Goal: Transaction & Acquisition: Purchase product/service

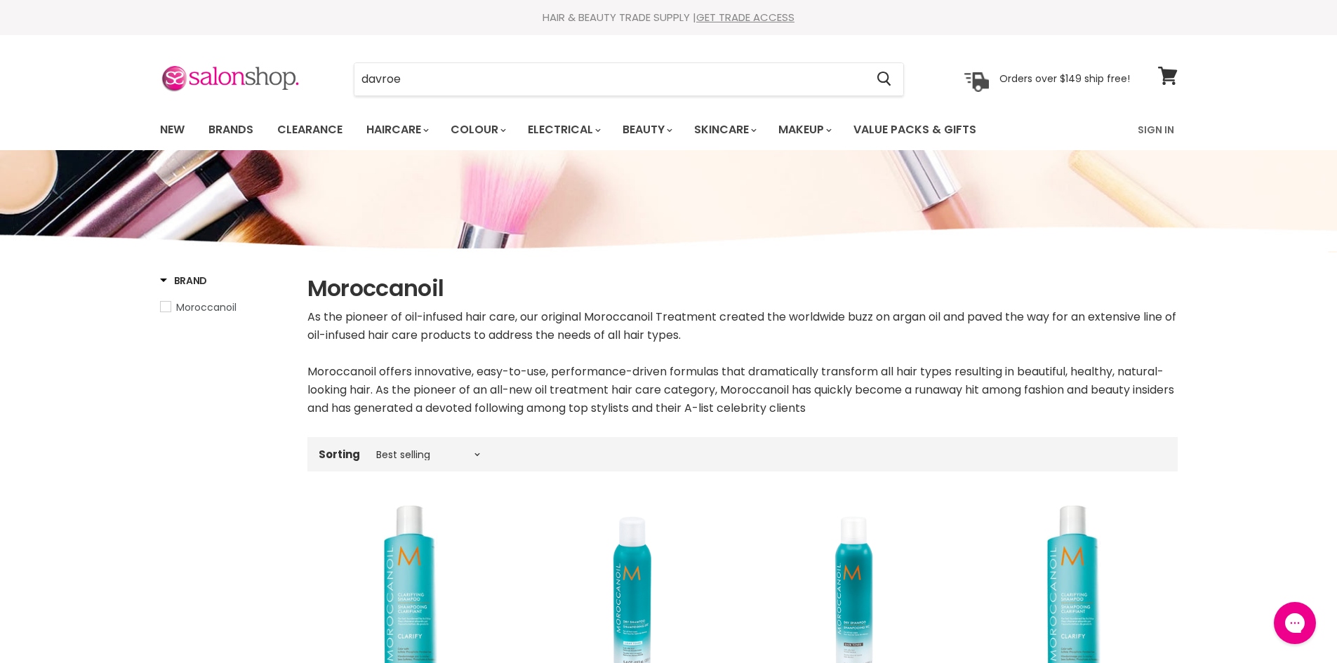
type input "davroe"
click button "Cancel" at bounding box center [0, 0] width 0 height 0
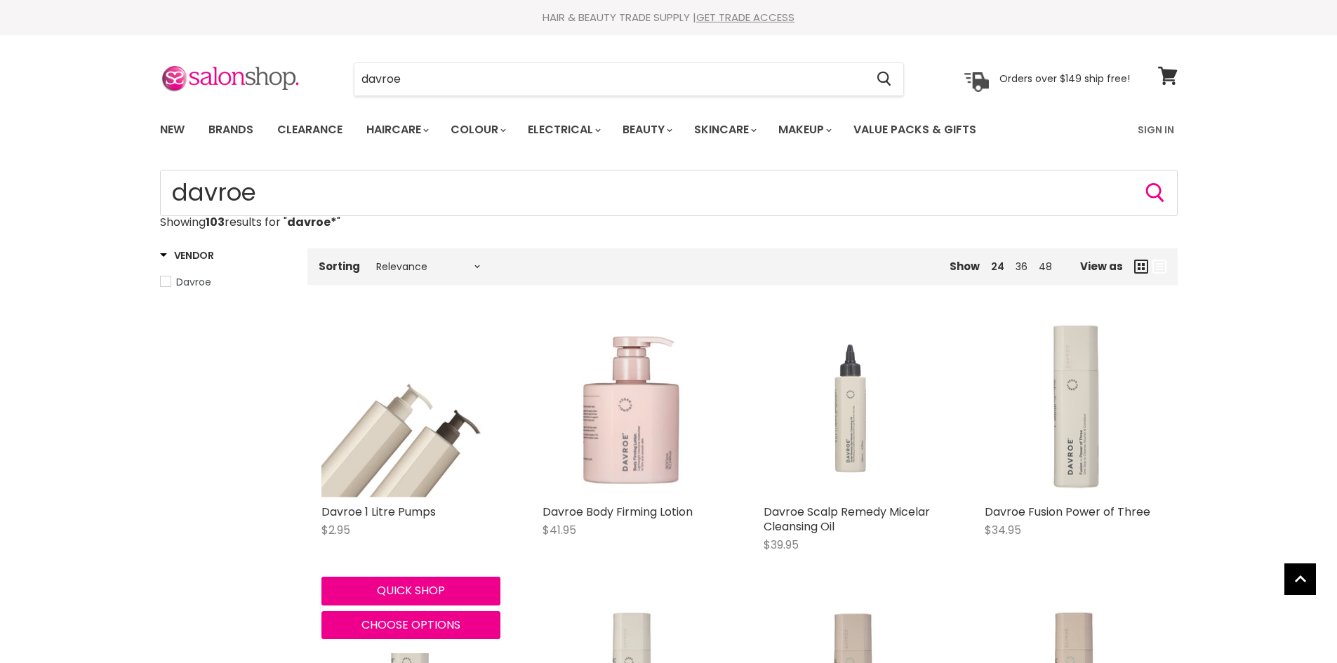
scroll to position [281, 0]
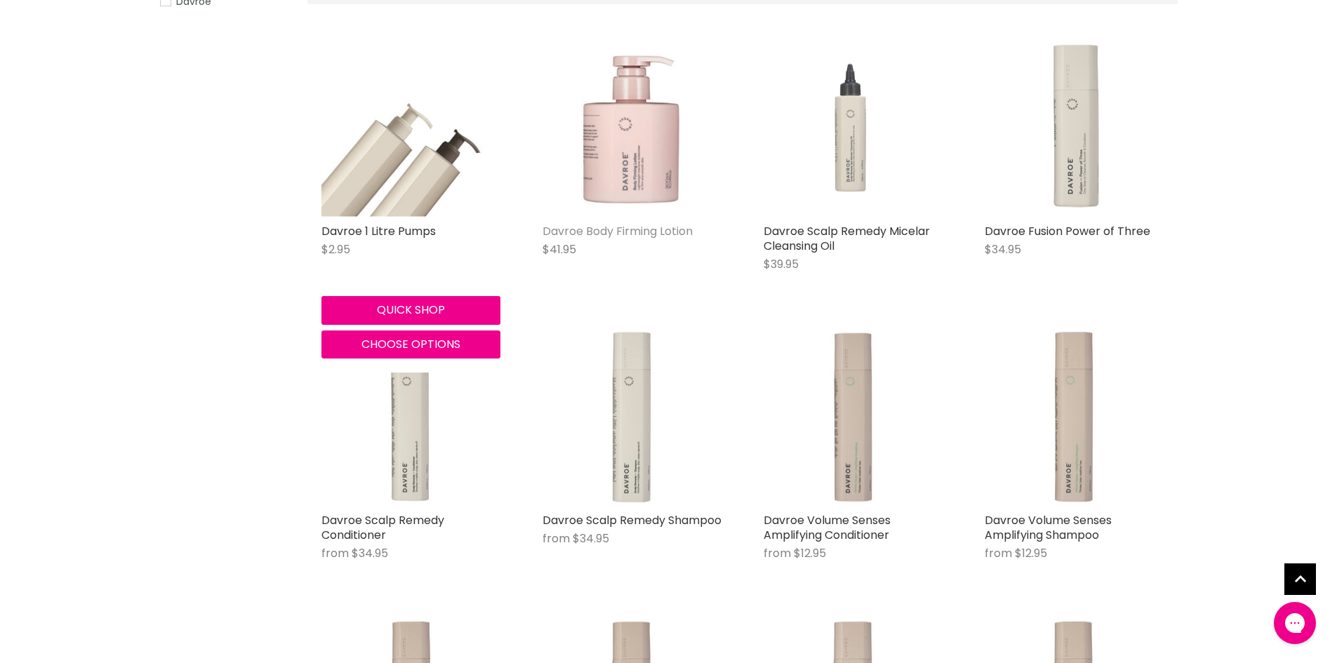
type input "davroe*"
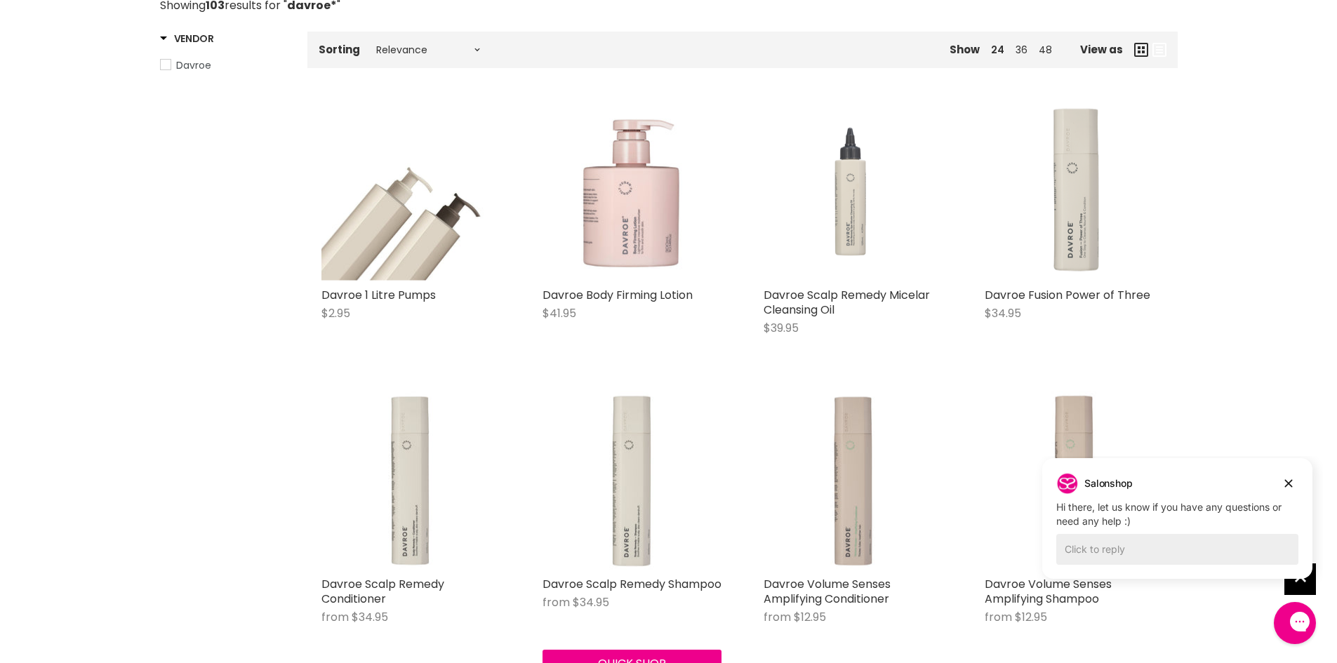
scroll to position [0, 0]
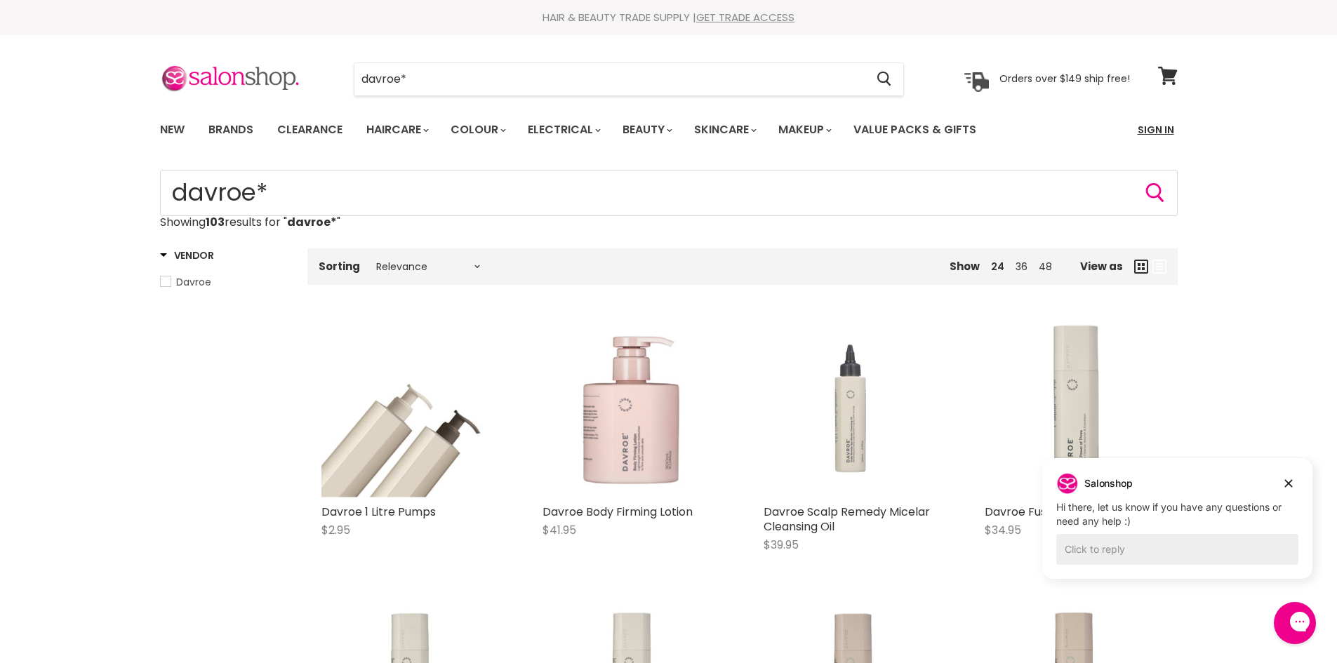
click at [1160, 120] on link "Sign In" at bounding box center [1155, 129] width 53 height 29
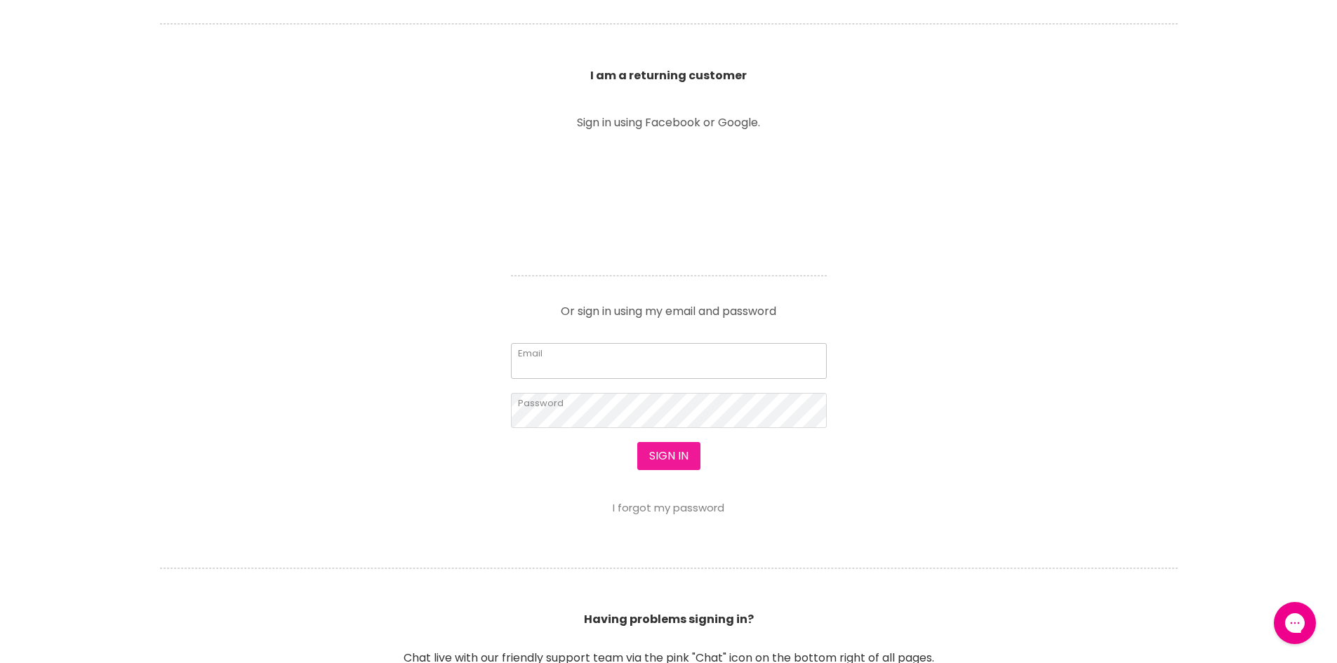
type input "hello@wanau.com.au"
click at [672, 458] on button "Sign in" at bounding box center [668, 456] width 63 height 28
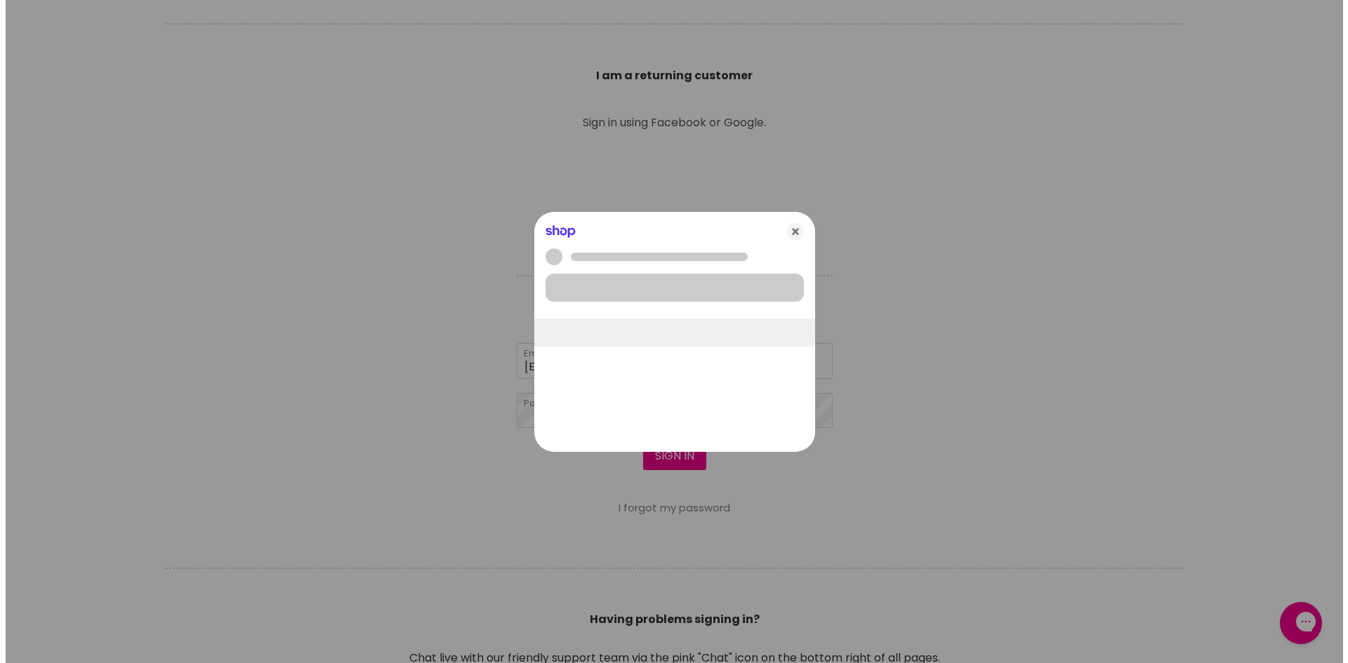
scroll to position [493, 0]
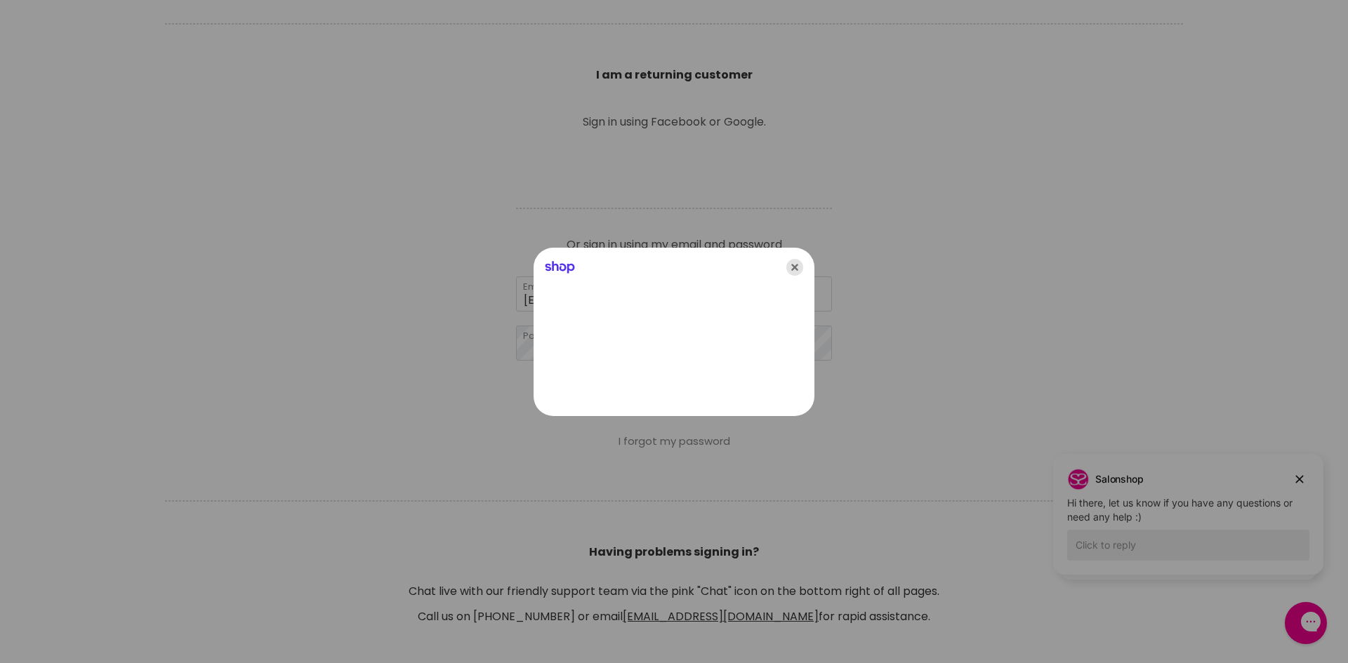
click at [787, 265] on icon "Close" at bounding box center [794, 267] width 17 height 17
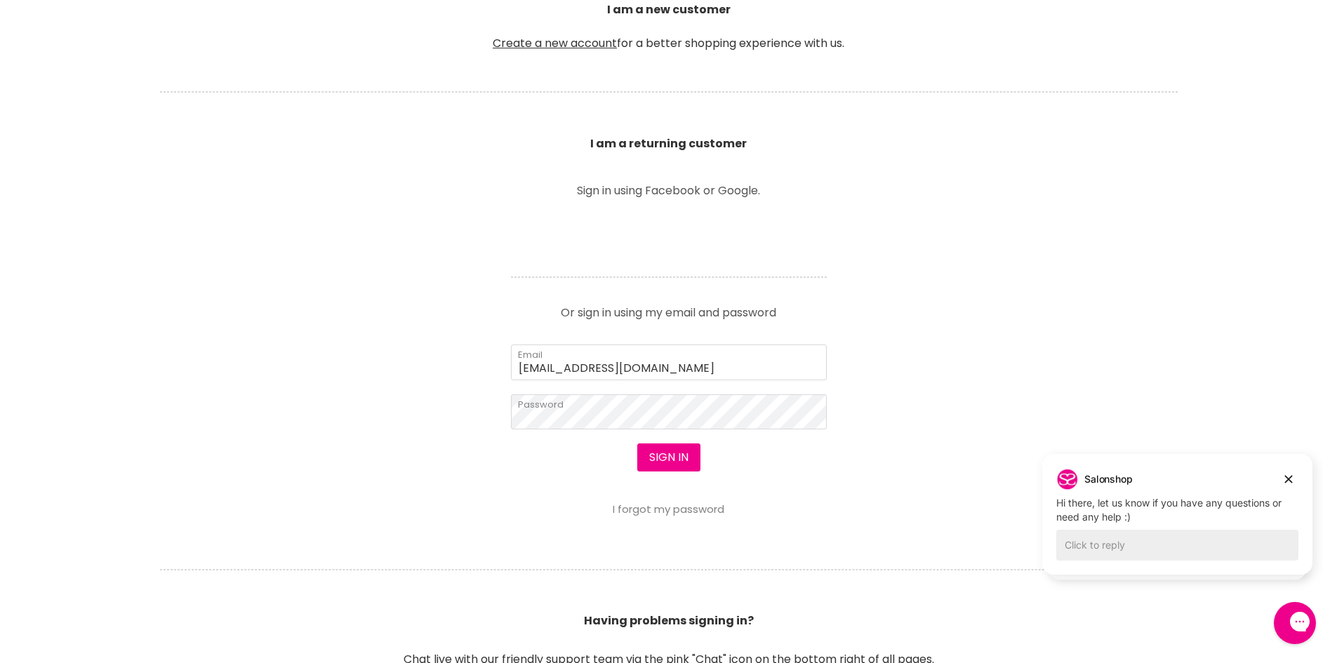
scroll to position [491, 0]
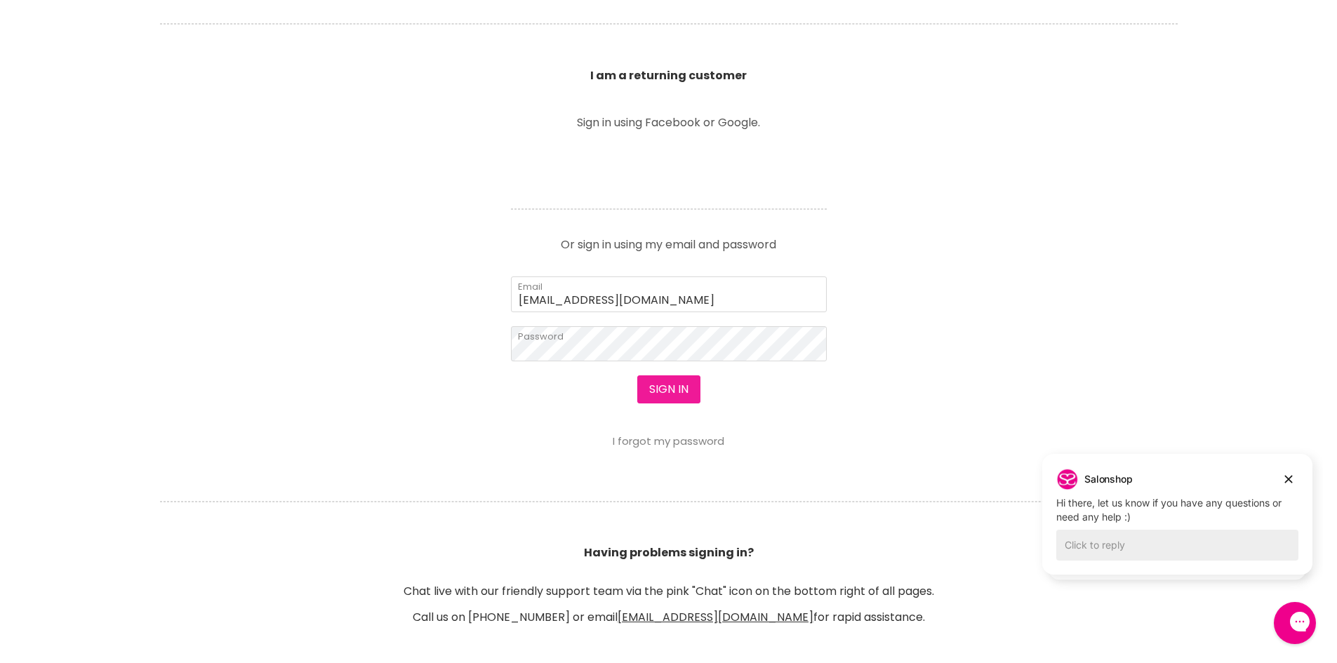
click at [658, 396] on button "Sign in" at bounding box center [668, 390] width 63 height 28
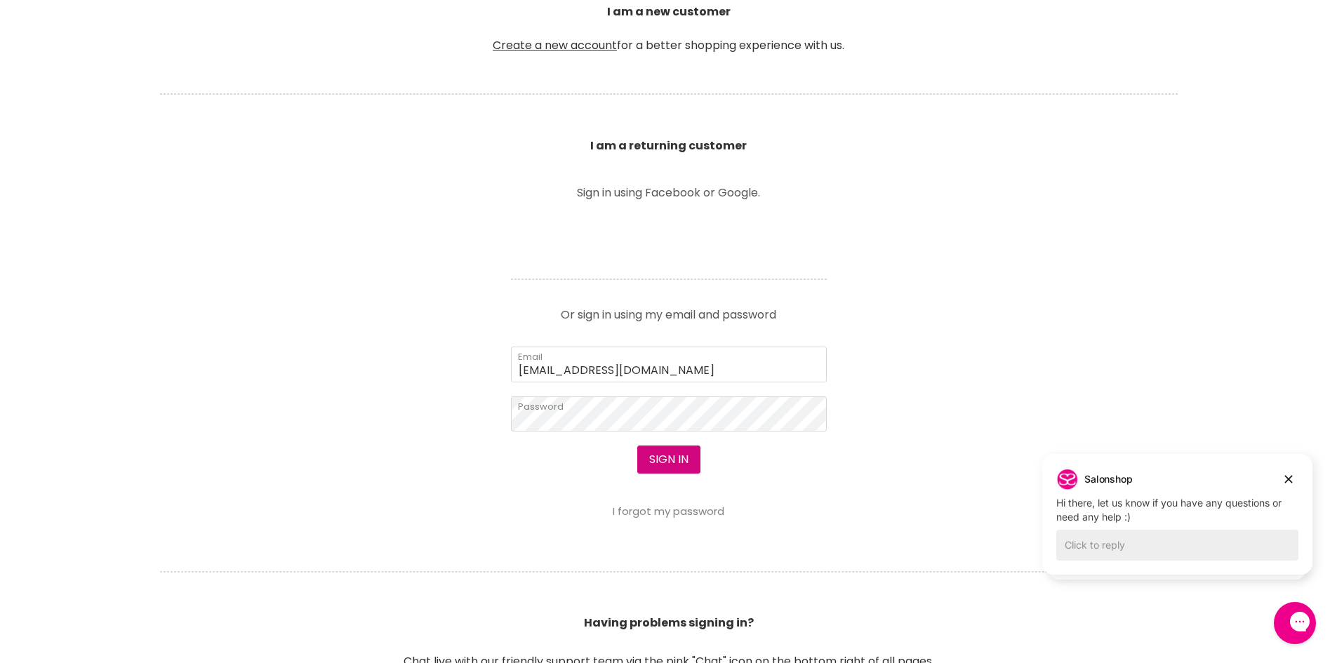
scroll to position [351, 0]
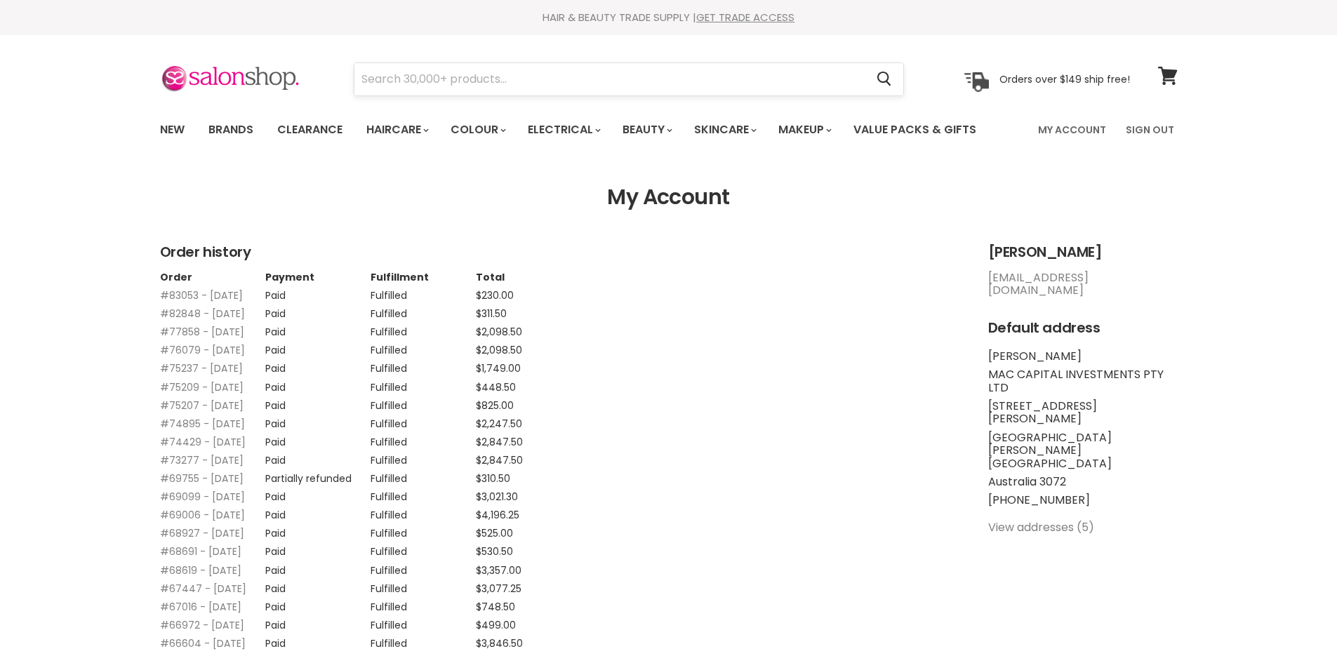
click at [467, 67] on input "Search" at bounding box center [610, 79] width 512 height 32
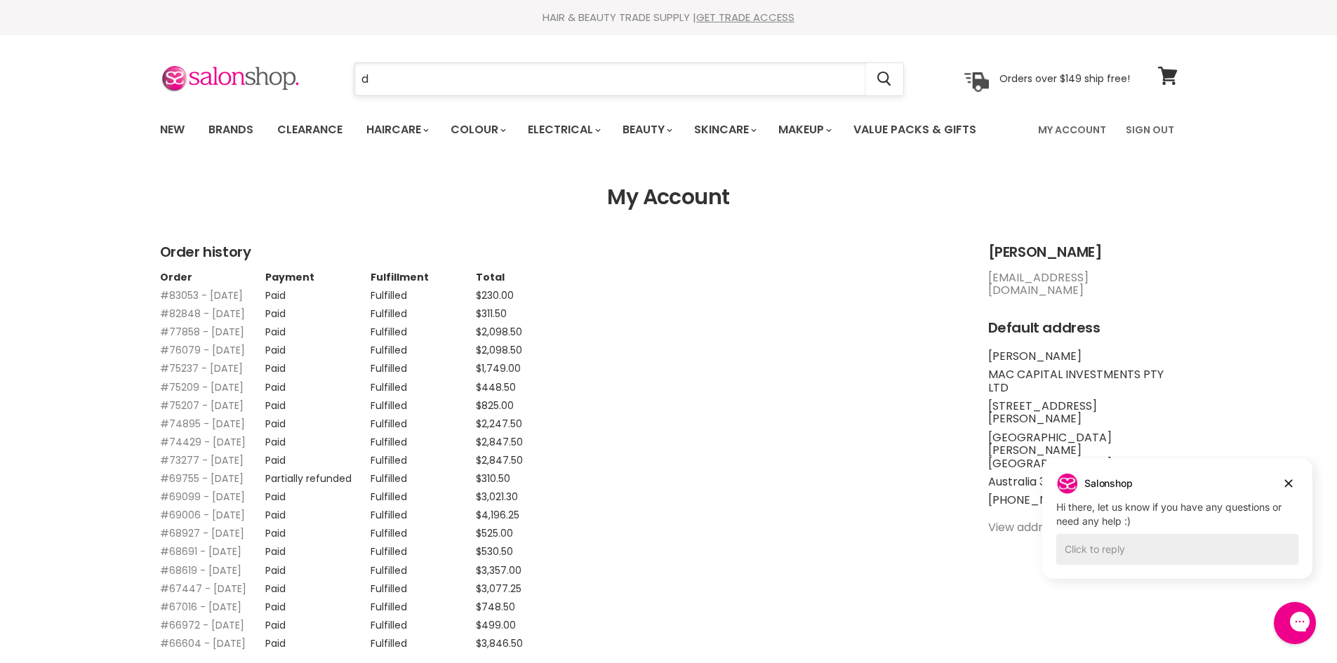
click at [467, 78] on input "d" at bounding box center [610, 79] width 512 height 32
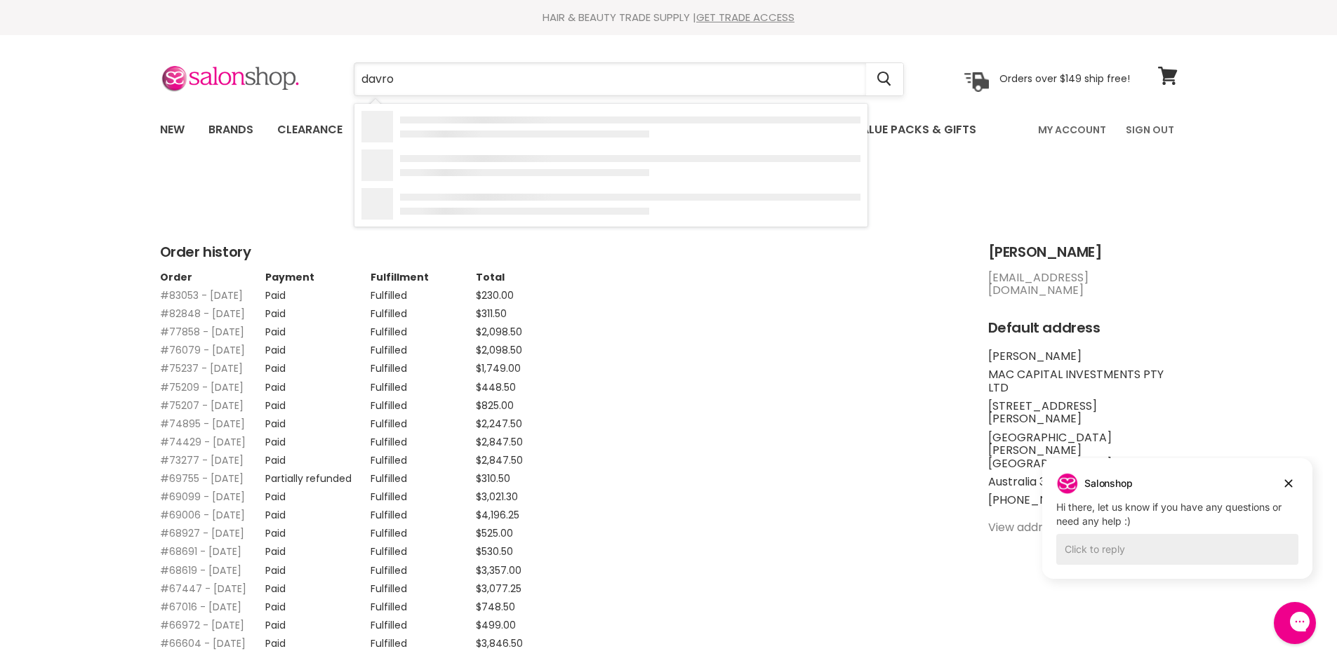
type input "davroe"
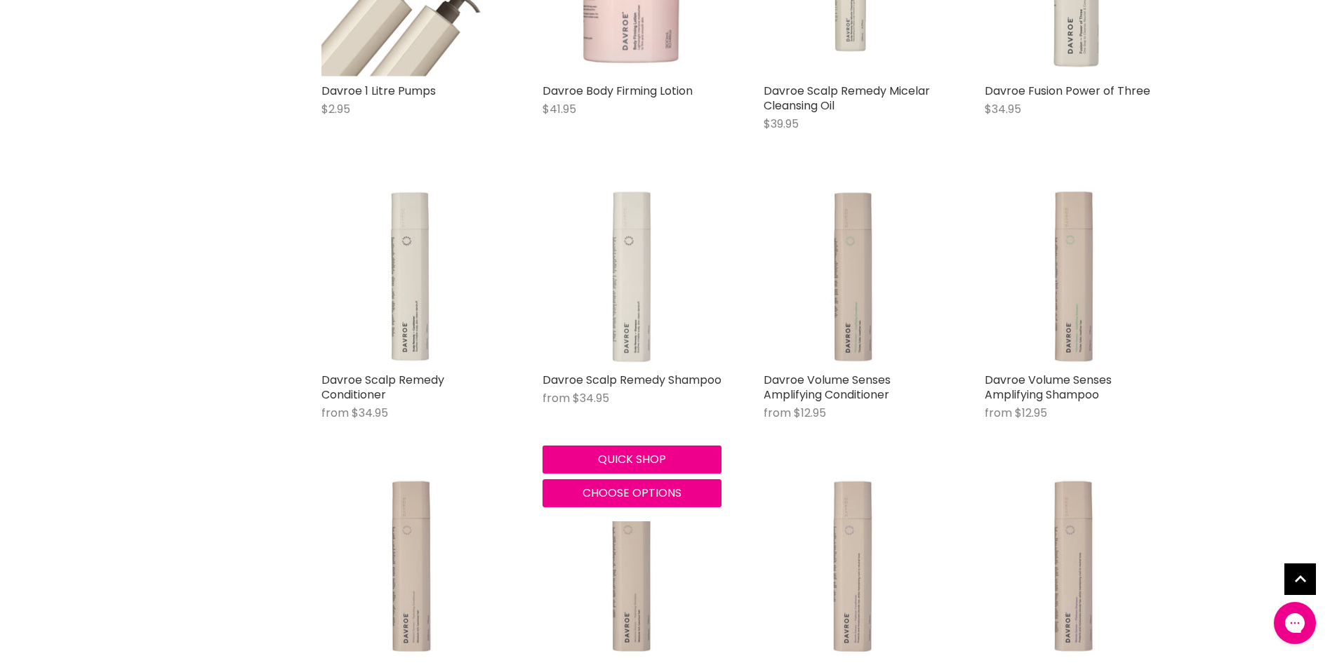
click at [596, 248] on img "Main content" at bounding box center [632, 276] width 179 height 179
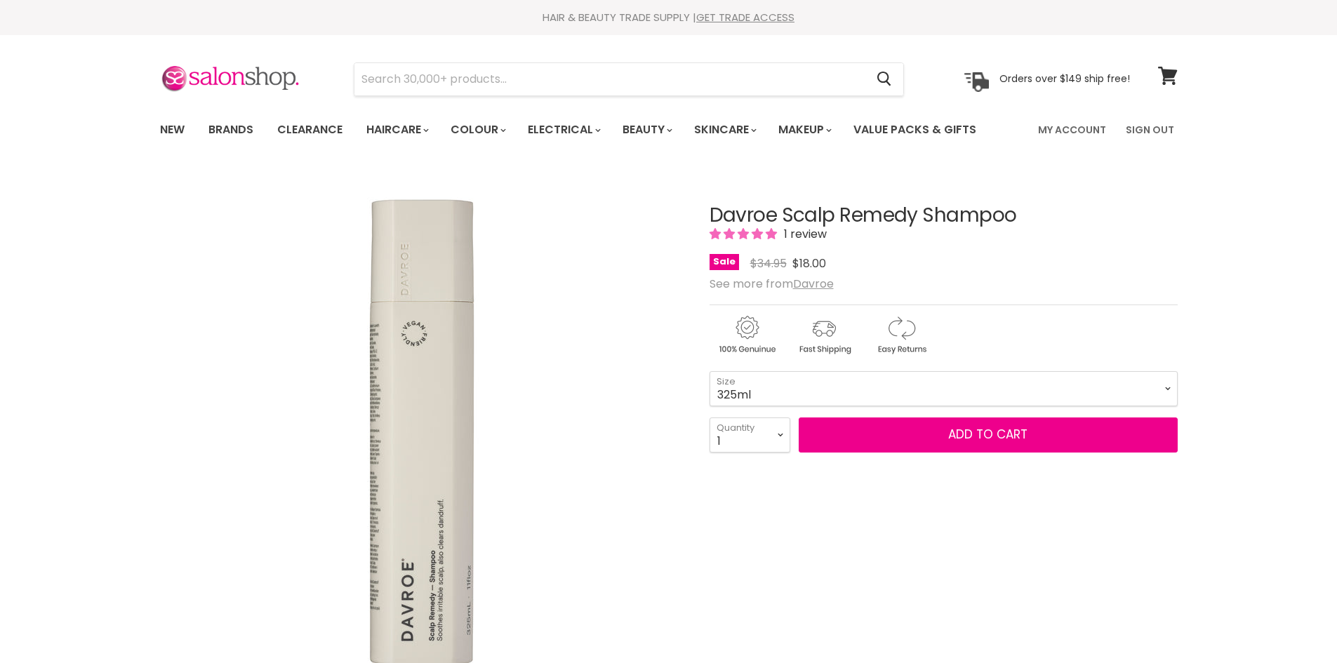
click at [927, 325] on img "Main content" at bounding box center [901, 335] width 74 height 43
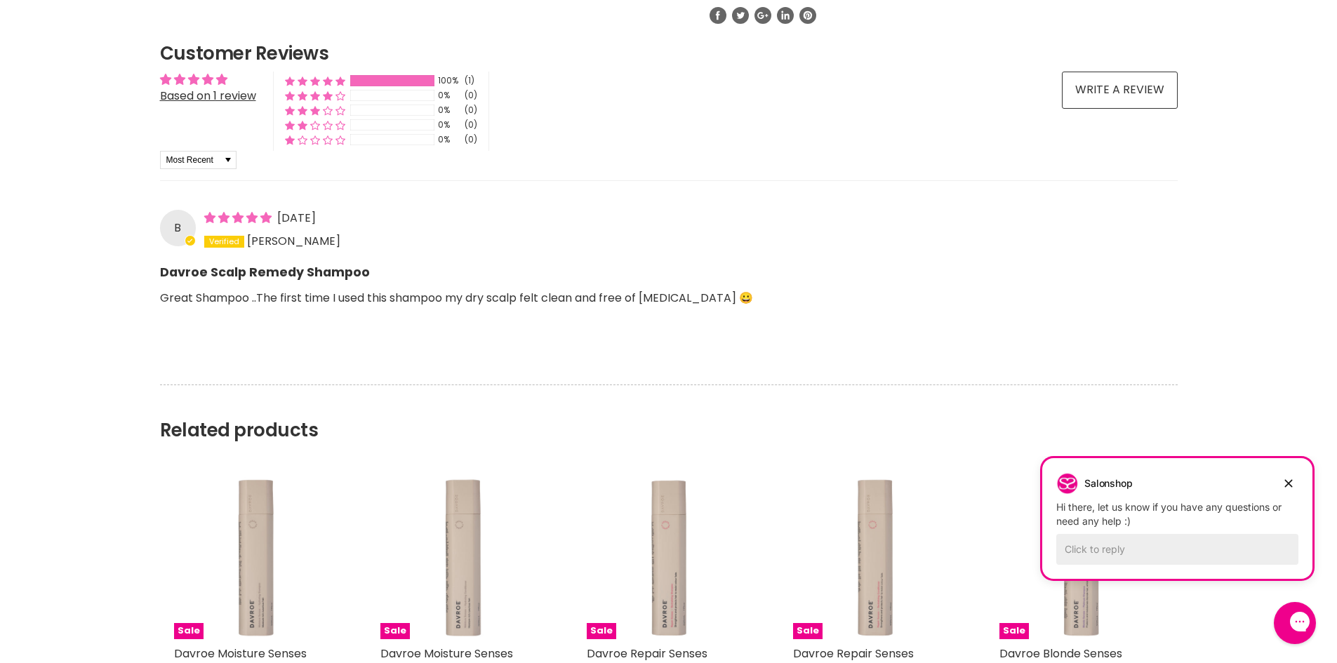
scroll to position [1123, 0]
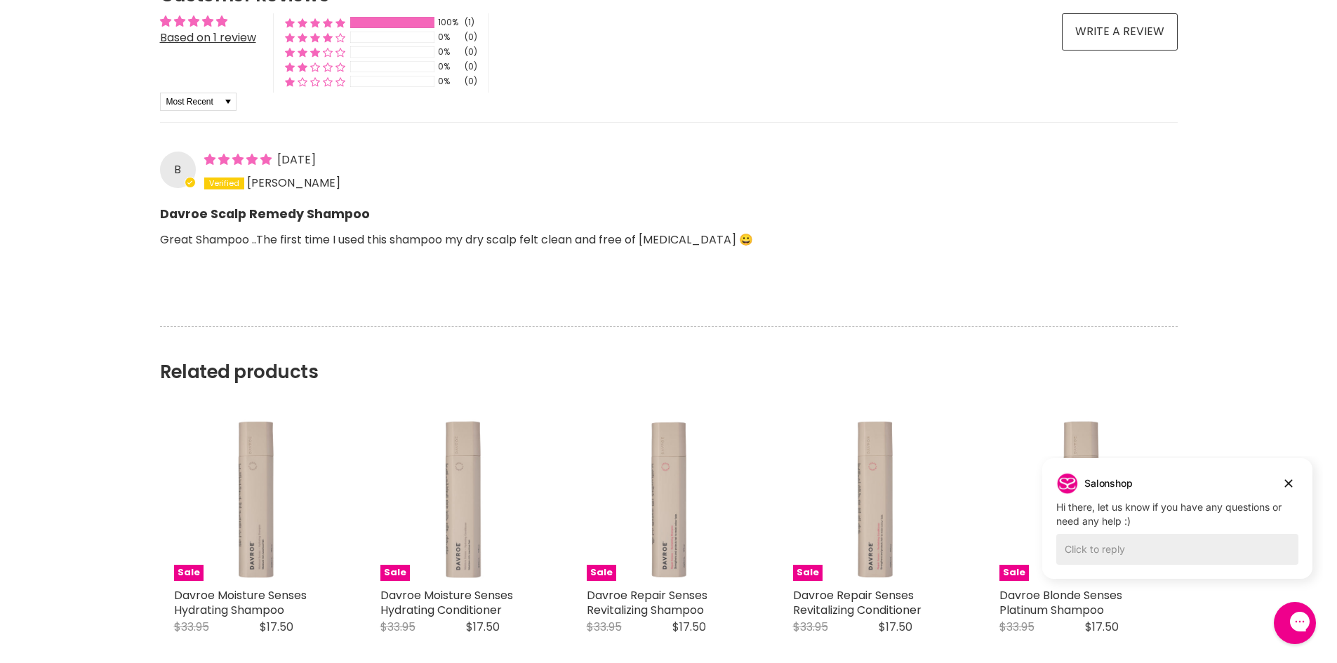
click at [326, 233] on p "Great Shampoo ..The first time I used this shampoo my dry scalp felt clean and …" at bounding box center [669, 249] width 1018 height 38
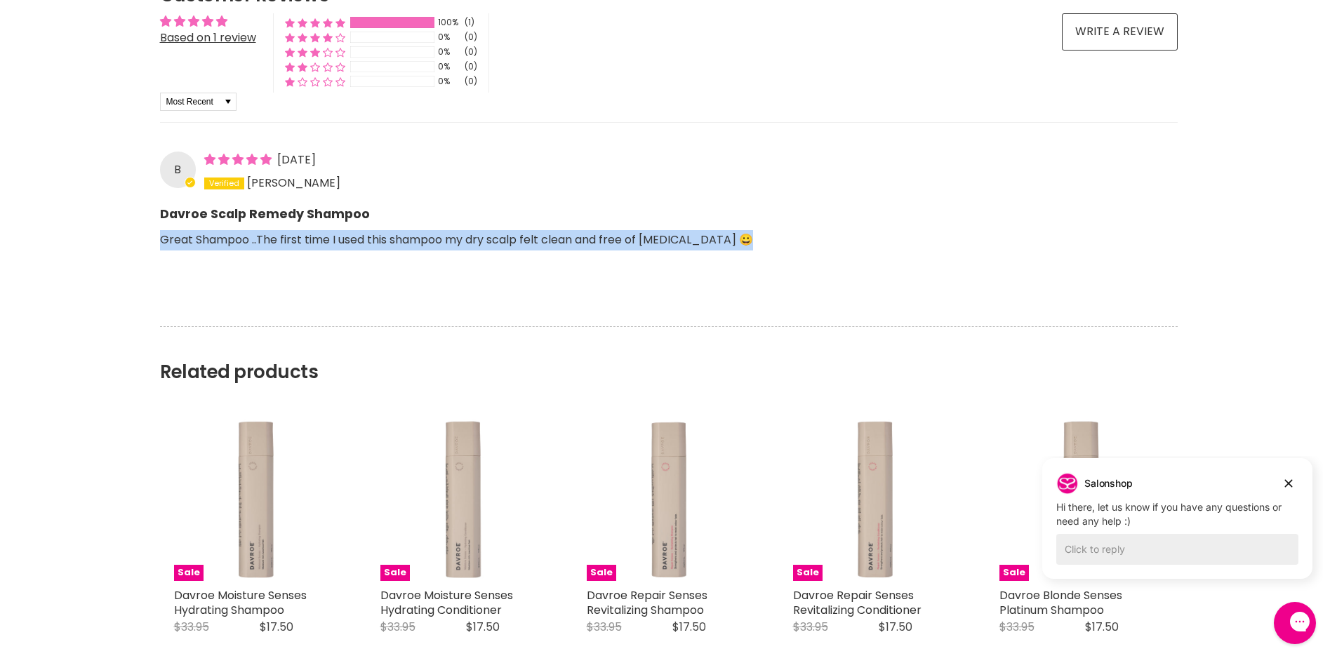
click at [326, 233] on p "Great Shampoo ..The first time I used this shampoo my dry scalp felt clean and …" at bounding box center [669, 249] width 1018 height 38
